Goal: Task Accomplishment & Management: Use online tool/utility

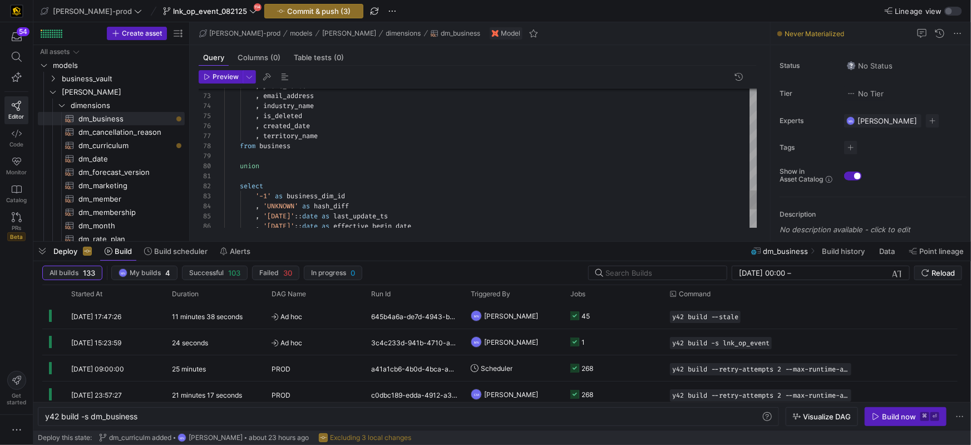
scroll to position [0, 93]
click at [12, 213] on icon at bounding box center [17, 217] width 10 height 10
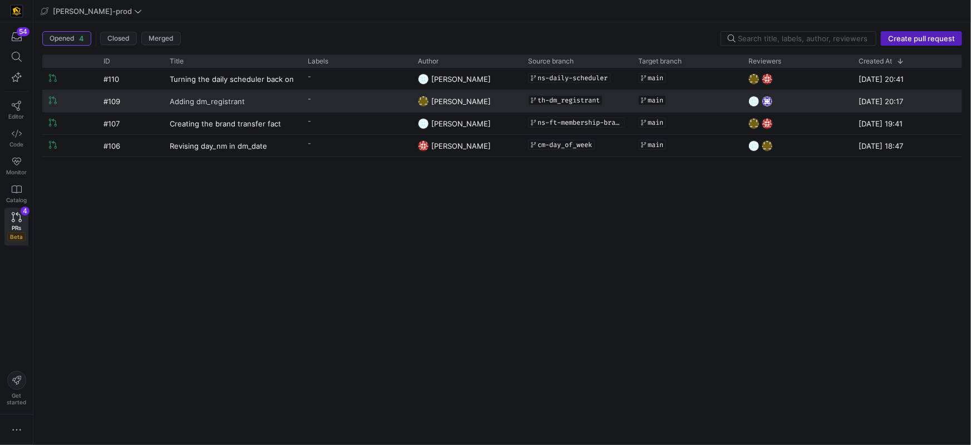
click at [228, 105] on span "Adding dm_registrant" at bounding box center [207, 101] width 75 height 21
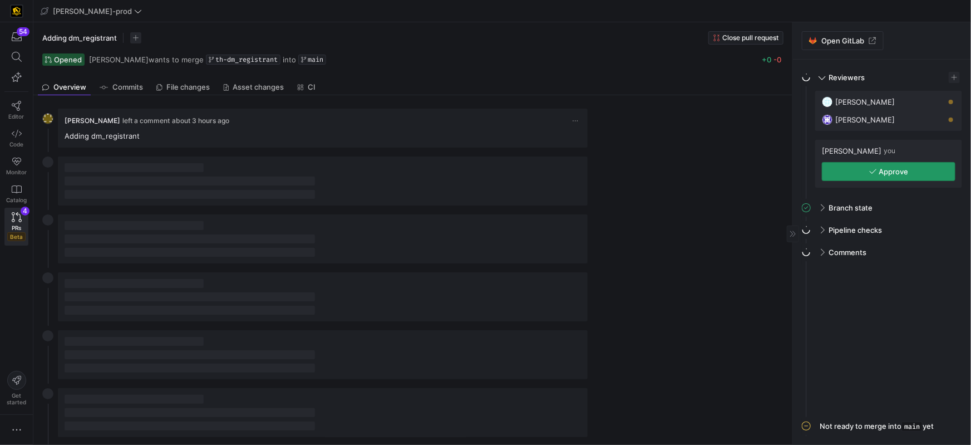
click at [868, 179] on span "button" at bounding box center [888, 171] width 132 height 18
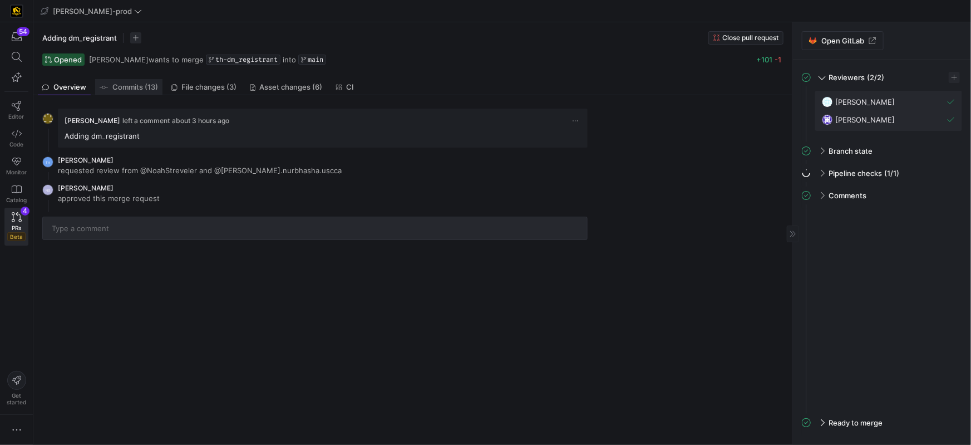
click at [142, 87] on span "Commits (13)" at bounding box center [135, 86] width 46 height 7
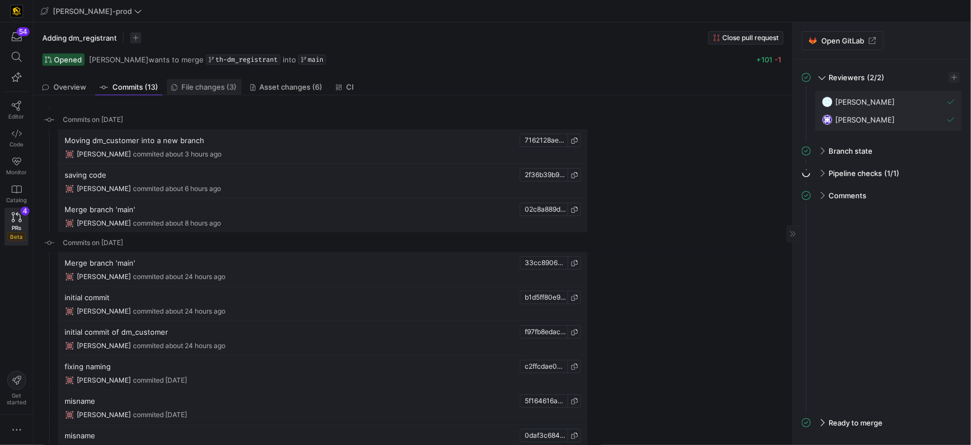
click at [188, 88] on span "File changes (3)" at bounding box center [209, 86] width 55 height 7
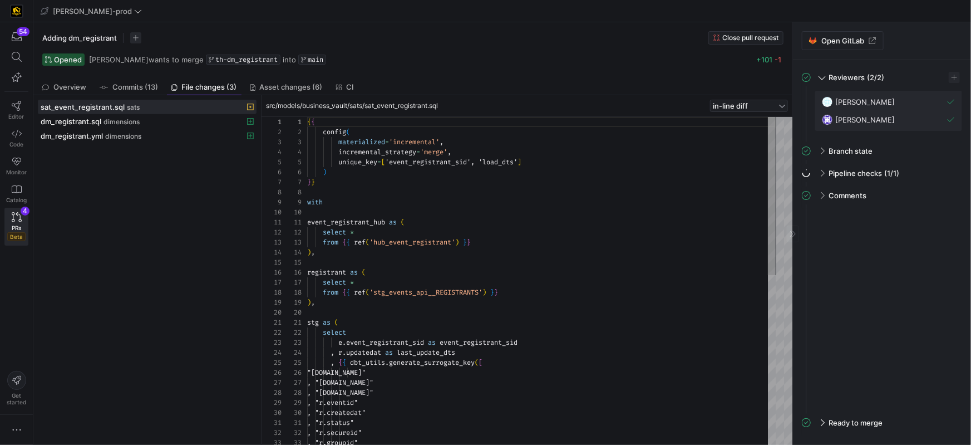
scroll to position [100, 0]
type textarea "event_registrant_hub as ( select * from {{ ref('hub_event_registrant') }} ), re…"
